Goal: Task Accomplishment & Management: Manage account settings

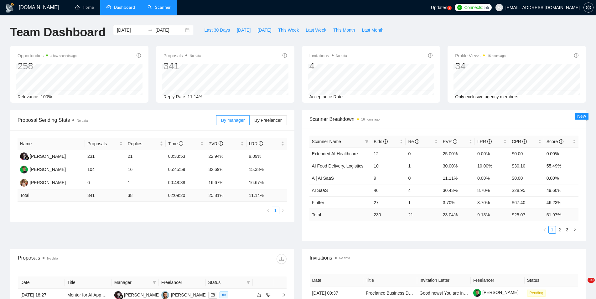
click at [154, 9] on link "Scanner" at bounding box center [158, 7] width 23 height 5
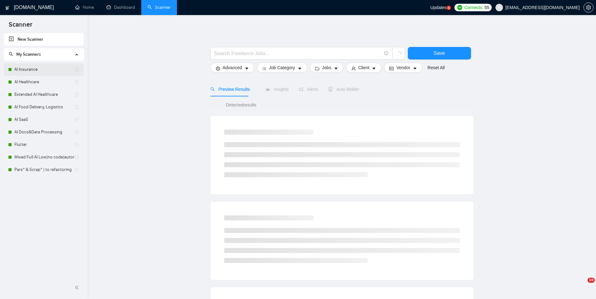
click at [27, 72] on link "AI Insurance" at bounding box center [44, 69] width 60 height 13
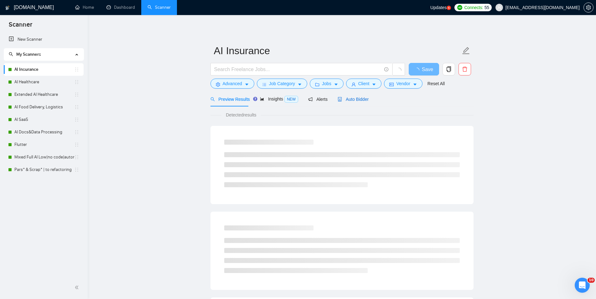
click at [351, 101] on span "Auto Bidder" at bounding box center [353, 99] width 31 height 5
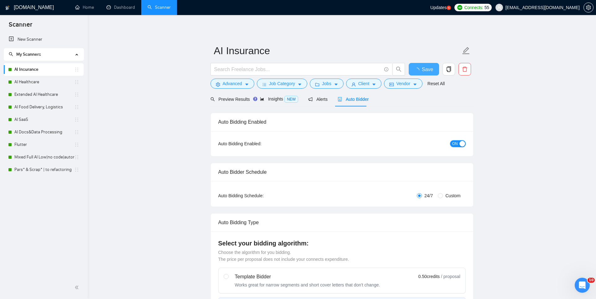
click at [456, 142] on span "ON" at bounding box center [455, 143] width 6 height 7
click at [424, 65] on button "Save" at bounding box center [424, 69] width 30 height 13
click at [32, 81] on link "AI Healthcare" at bounding box center [44, 82] width 60 height 13
click at [52, 83] on link "AI Healthcare" at bounding box center [44, 82] width 60 height 13
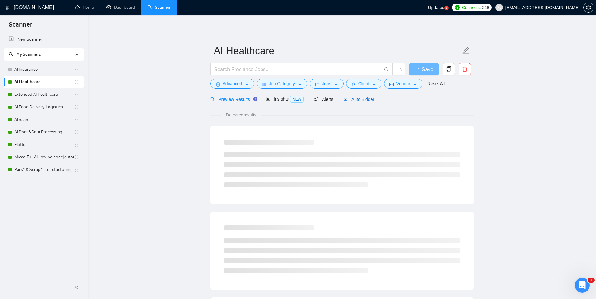
click at [353, 100] on span "Auto Bidder" at bounding box center [358, 99] width 31 height 5
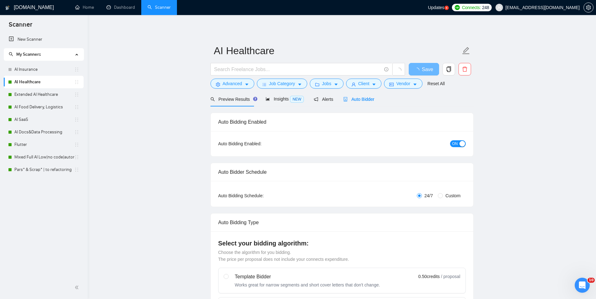
click at [459, 142] on div "button" at bounding box center [462, 144] width 6 height 6
click at [432, 68] on button "Save" at bounding box center [424, 69] width 30 height 13
click at [13, 100] on div "Extended AI Healthcare" at bounding box center [43, 94] width 71 height 13
click at [26, 100] on link "Extended AI Healthcare" at bounding box center [44, 94] width 60 height 13
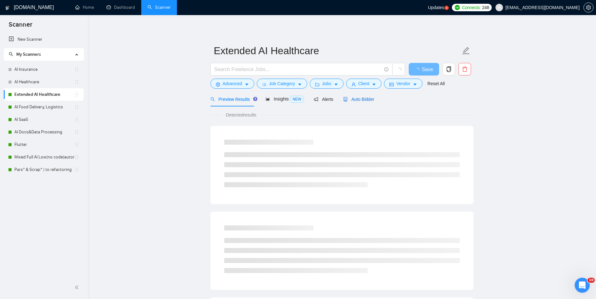
click at [360, 100] on span "Auto Bidder" at bounding box center [358, 99] width 31 height 5
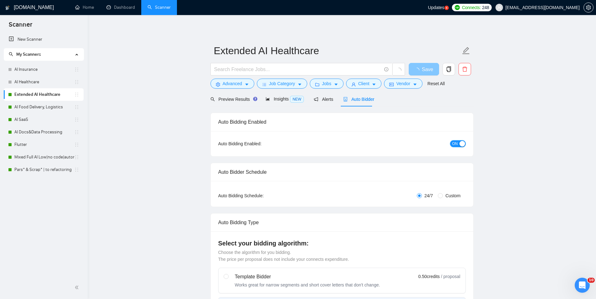
click at [461, 146] on div "button" at bounding box center [462, 144] width 6 height 6
checkbox input "true"
click at [424, 67] on span "Save" at bounding box center [423, 69] width 11 height 8
click at [13, 104] on div "AI Food Delivery, Logistics" at bounding box center [43, 107] width 71 height 13
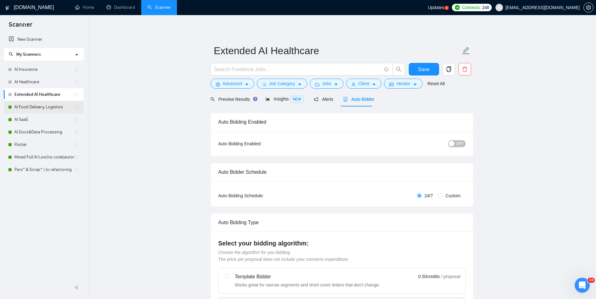
click at [19, 104] on link "AI Food Delivery, Logistics" at bounding box center [44, 107] width 60 height 13
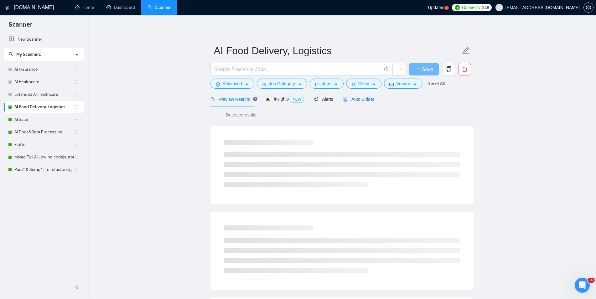
click at [361, 97] on span "Auto Bidder" at bounding box center [358, 99] width 31 height 5
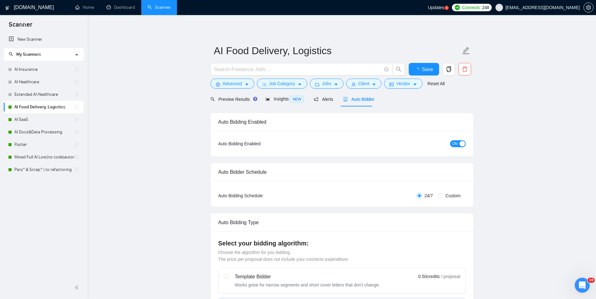
click at [454, 146] on span "ON" at bounding box center [455, 143] width 6 height 7
checkbox input "true"
click at [429, 70] on span "Save" at bounding box center [423, 69] width 11 height 8
click at [28, 124] on link "AI SaaS" at bounding box center [44, 119] width 60 height 13
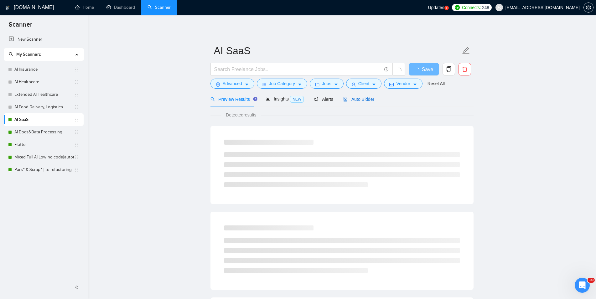
click at [363, 100] on span "Auto Bidder" at bounding box center [358, 99] width 31 height 5
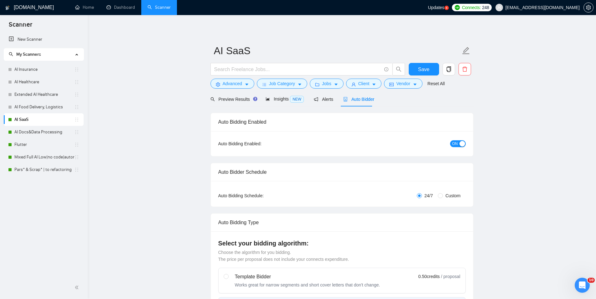
click at [456, 145] on span "ON" at bounding box center [455, 143] width 6 height 7
click at [423, 70] on span "Save" at bounding box center [423, 69] width 11 height 8
click at [28, 133] on link "AI Docs&Data Processing" at bounding box center [44, 132] width 60 height 13
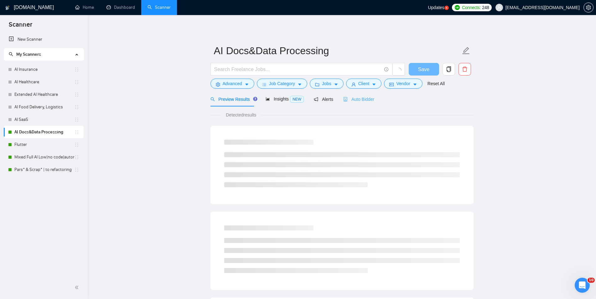
click at [355, 105] on div "Auto Bidder" at bounding box center [358, 99] width 31 height 15
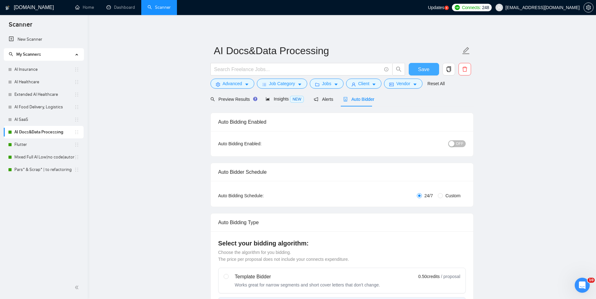
click at [422, 65] on button "Save" at bounding box center [424, 69] width 30 height 13
click at [58, 148] on link "Flutter" at bounding box center [44, 144] width 60 height 13
click at [360, 99] on span "Auto Bidder" at bounding box center [358, 99] width 31 height 5
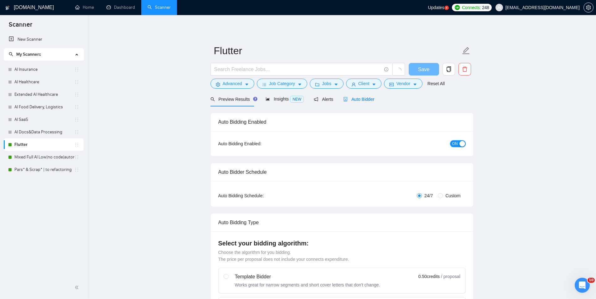
click at [459, 143] on div "button" at bounding box center [462, 144] width 6 height 6
click at [428, 68] on span "Save" at bounding box center [423, 69] width 11 height 8
click at [67, 157] on link "Mixed Full AI Low|no code|automations" at bounding box center [44, 157] width 60 height 13
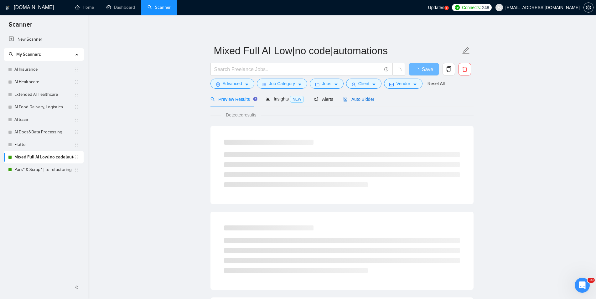
click at [353, 99] on span "Auto Bidder" at bounding box center [358, 99] width 31 height 5
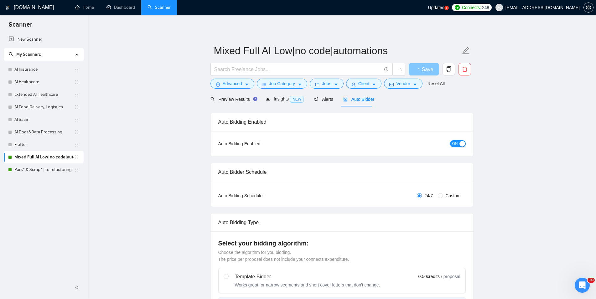
click at [456, 143] on span "ON" at bounding box center [455, 143] width 6 height 7
checkbox input "true"
click at [428, 70] on span "Save" at bounding box center [427, 69] width 11 height 8
click at [48, 171] on link "Pars* & Scrap* | to refactoring" at bounding box center [44, 169] width 60 height 13
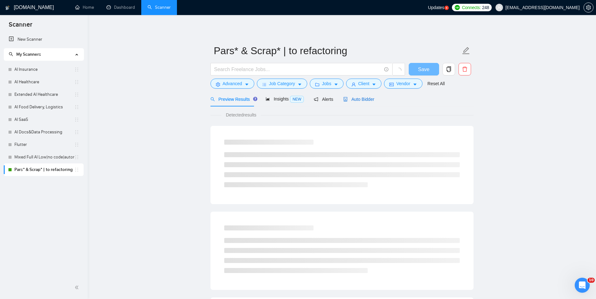
click at [362, 101] on span "Auto Bidder" at bounding box center [358, 99] width 31 height 5
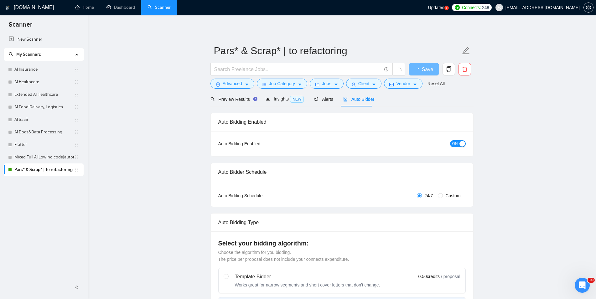
click at [458, 144] on button "ON" at bounding box center [458, 143] width 16 height 7
click at [431, 64] on button "Save" at bounding box center [424, 69] width 30 height 13
click at [126, 6] on link "Dashboard" at bounding box center [120, 7] width 28 height 5
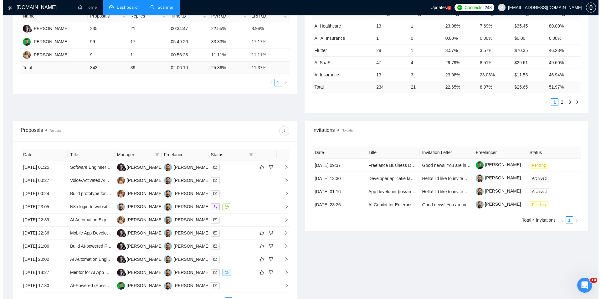
scroll to position [160, 0]
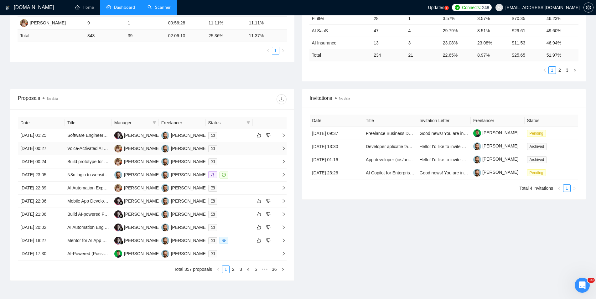
click at [61, 151] on td "[DATE] 00:27" at bounding box center [41, 148] width 47 height 13
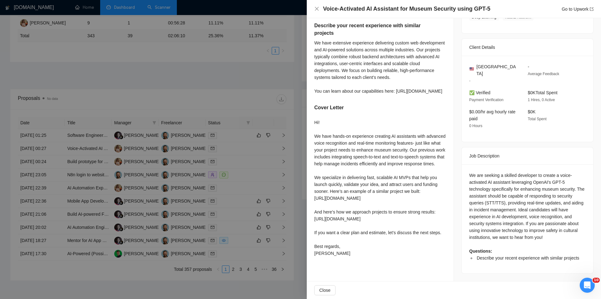
scroll to position [146, 0]
click at [11, 160] on div at bounding box center [300, 149] width 601 height 299
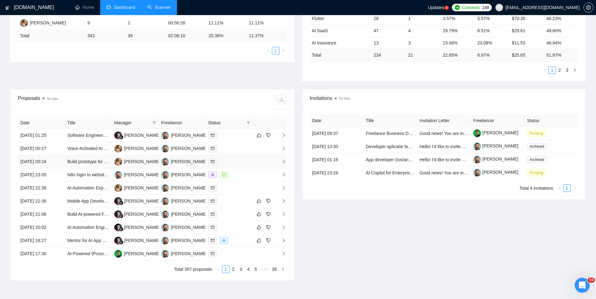
click at [62, 163] on td "[DATE] 00:24" at bounding box center [41, 161] width 47 height 13
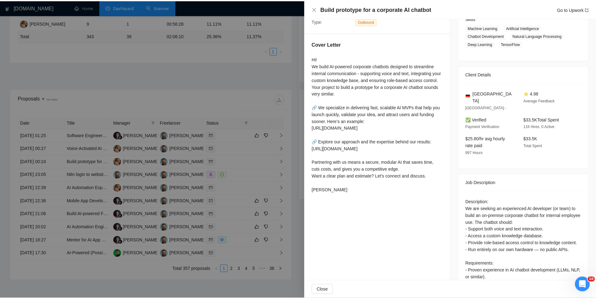
scroll to position [107, 0]
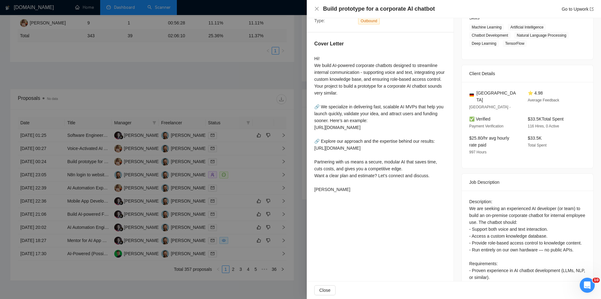
click at [13, 167] on div at bounding box center [300, 149] width 601 height 299
